Goal: Information Seeking & Learning: Learn about a topic

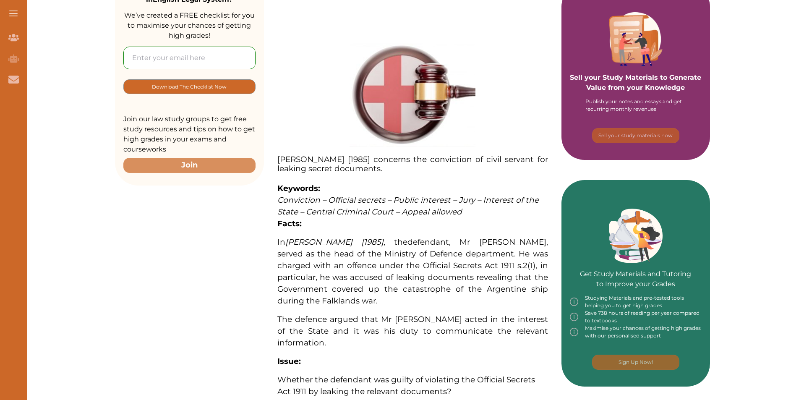
scroll to position [208, 0]
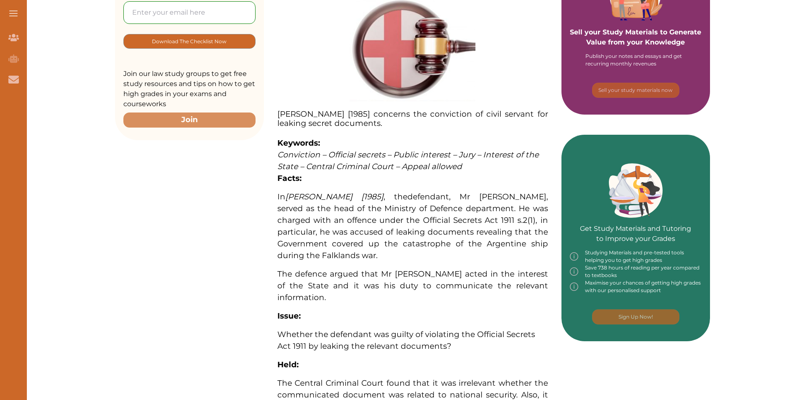
drag, startPoint x: 232, startPoint y: 242, endPoint x: 243, endPoint y: 272, distance: 32.5
click at [243, 272] on div "Want to secure high grades in English Legal System ? We’ve created a FREE check…" at bounding box center [412, 279] width 595 height 759
click at [302, 271] on span "The defence argued that Mr [PERSON_NAME] acted in the interest of the State and…" at bounding box center [412, 285] width 271 height 33
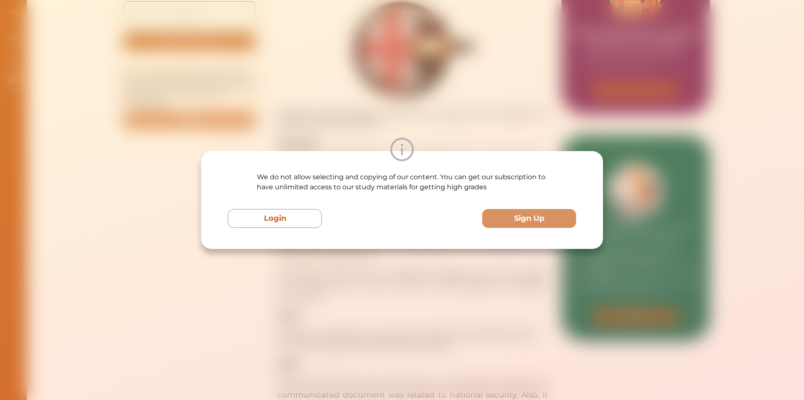
click at [302, 271] on div "We do not allow selecting and copying of our content. You can get our subscript…" at bounding box center [402, 200] width 804 height 400
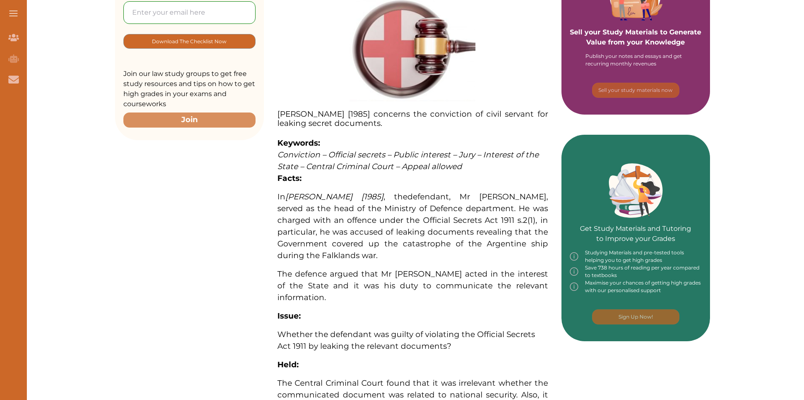
click at [302, 271] on span "The defence argued that Mr [PERSON_NAME] acted in the interest of the State and…" at bounding box center [412, 285] width 271 height 33
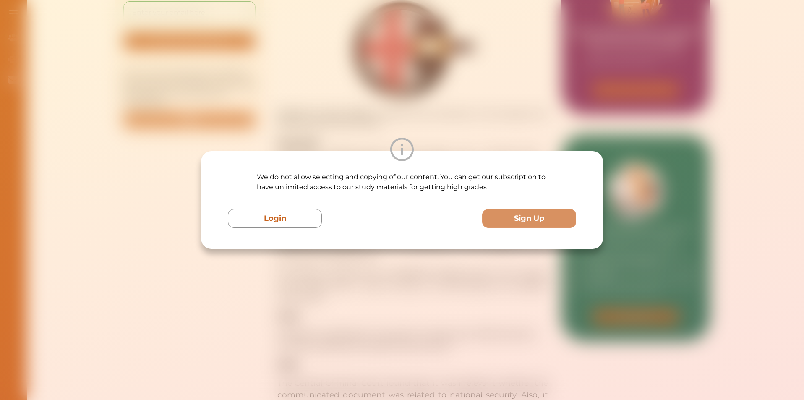
click at [302, 271] on div "We do not allow selecting and copying of our content. You can get our subscript…" at bounding box center [402, 200] width 804 height 400
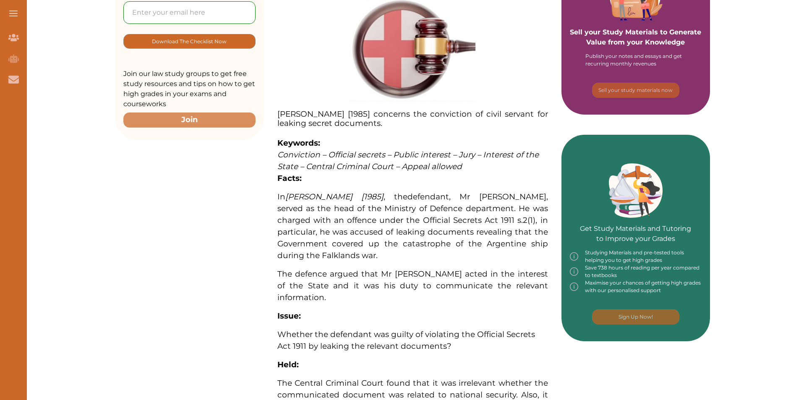
drag, startPoint x: 243, startPoint y: 264, endPoint x: 502, endPoint y: 285, distance: 259.8
click at [502, 285] on div "Want to secure high grades in English Legal System ? We’ve created a FREE check…" at bounding box center [412, 279] width 595 height 759
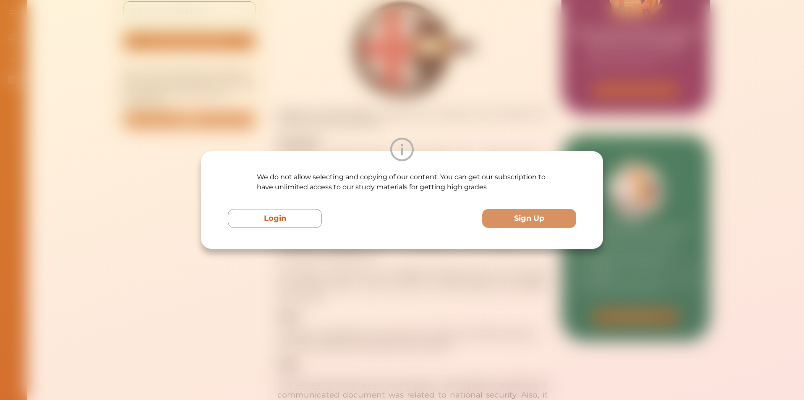
click at [509, 280] on div "We do not allow selecting and copying of our content. You can get our subscript…" at bounding box center [402, 200] width 804 height 400
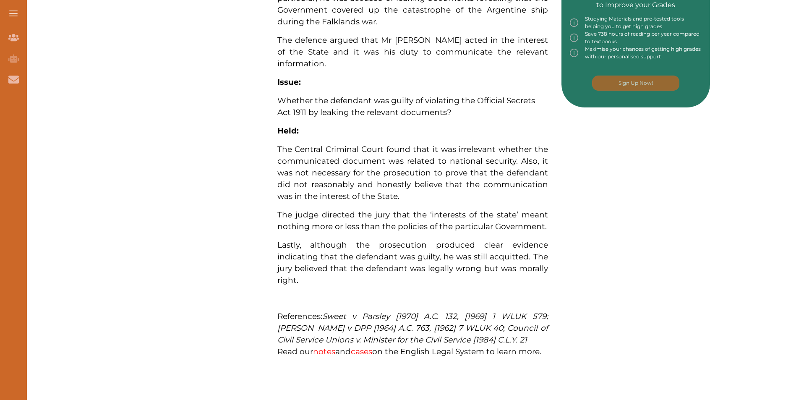
scroll to position [459, 0]
